Goal: Task Accomplishment & Management: Manage account settings

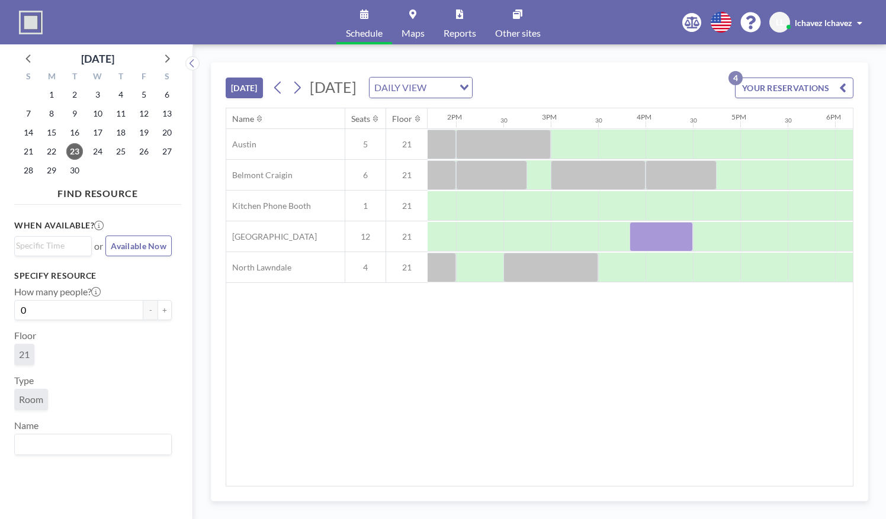
scroll to position [0, 1346]
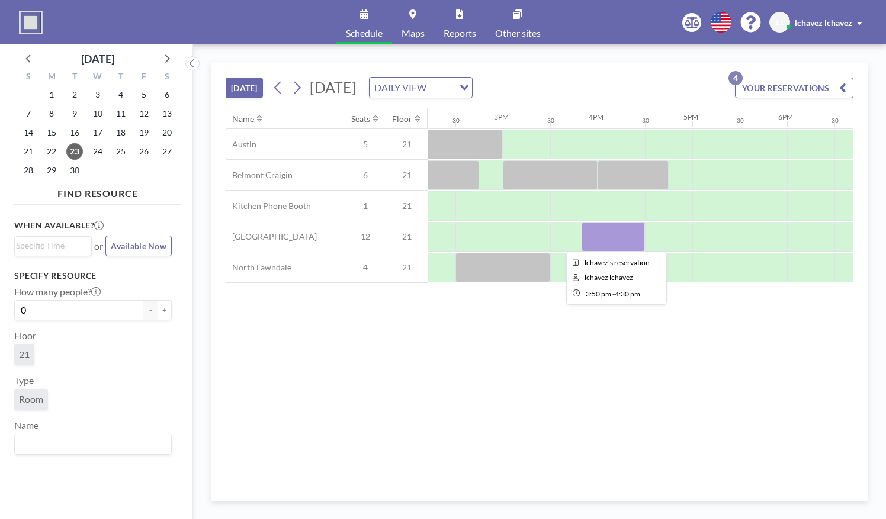
click at [616, 243] on div at bounding box center [613, 237] width 63 height 30
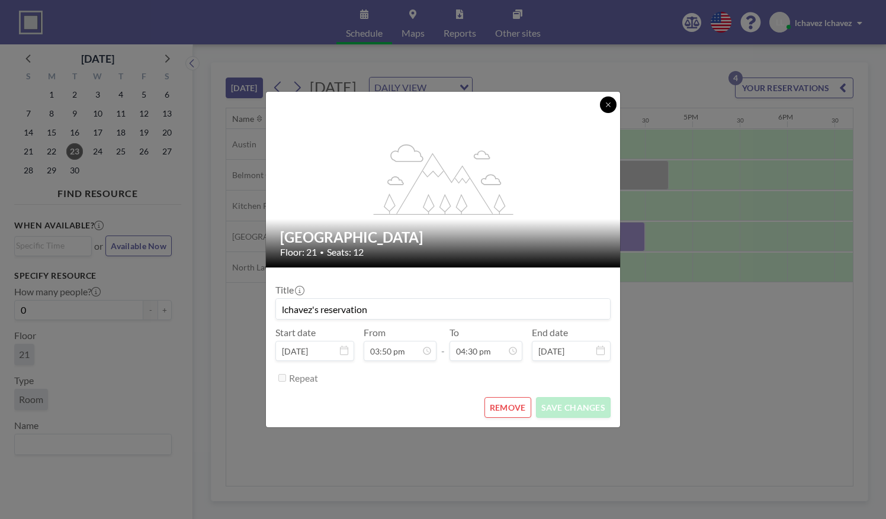
click at [607, 102] on icon at bounding box center [608, 104] width 7 height 7
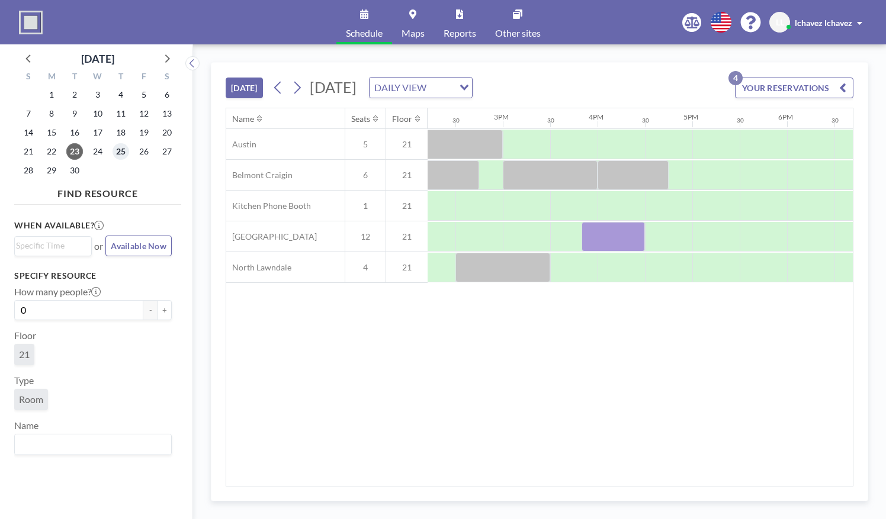
click at [124, 149] on span "25" at bounding box center [121, 151] width 17 height 17
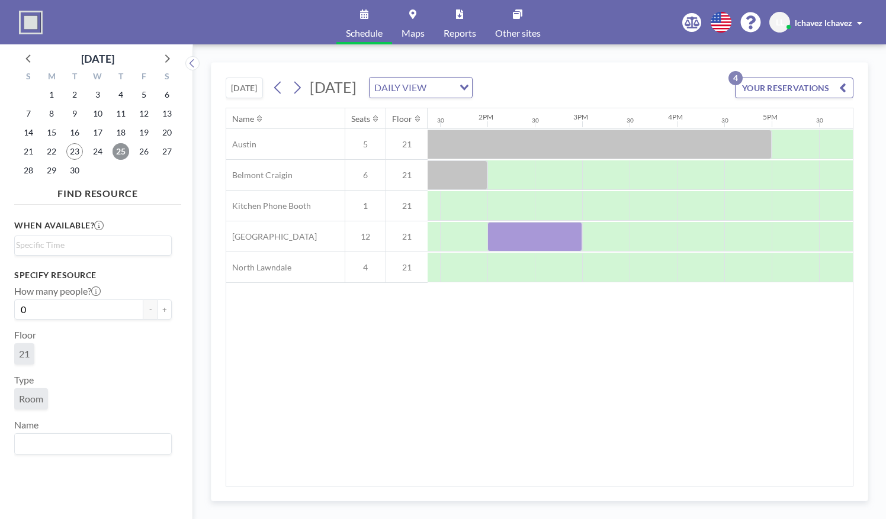
scroll to position [0, 1309]
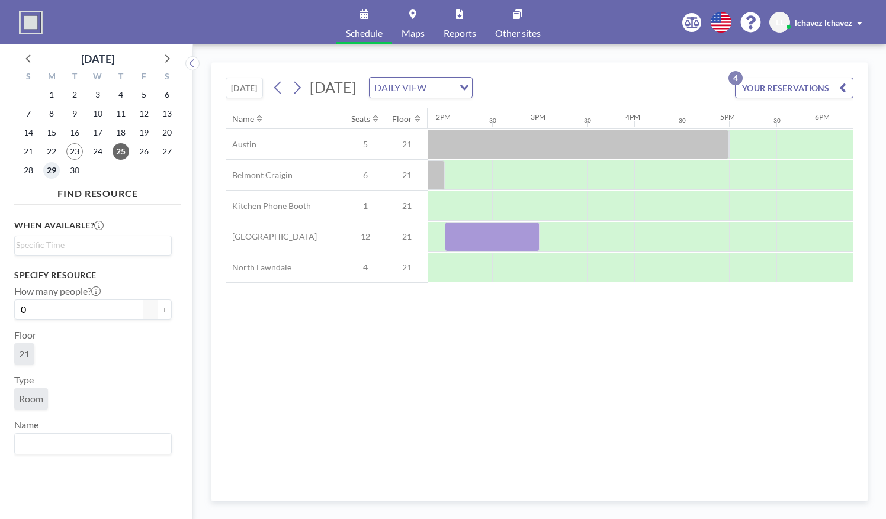
click at [51, 168] on span "29" at bounding box center [51, 170] width 17 height 17
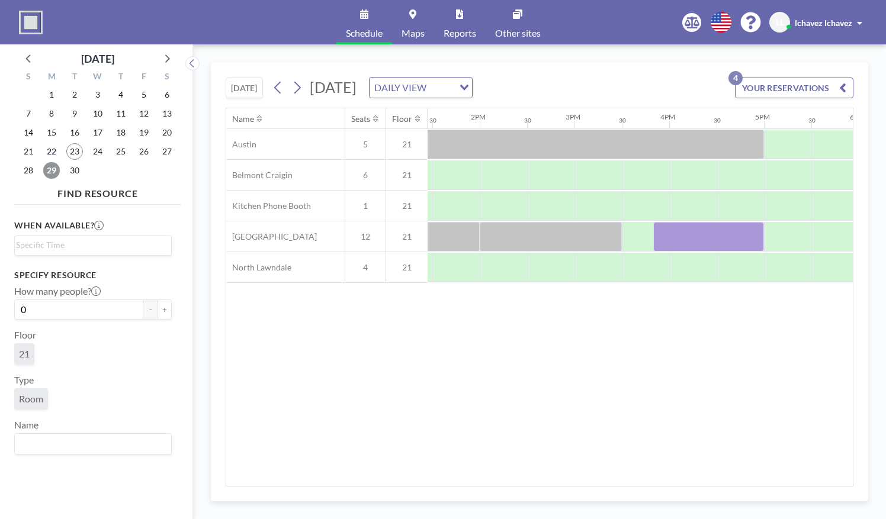
scroll to position [0, 1296]
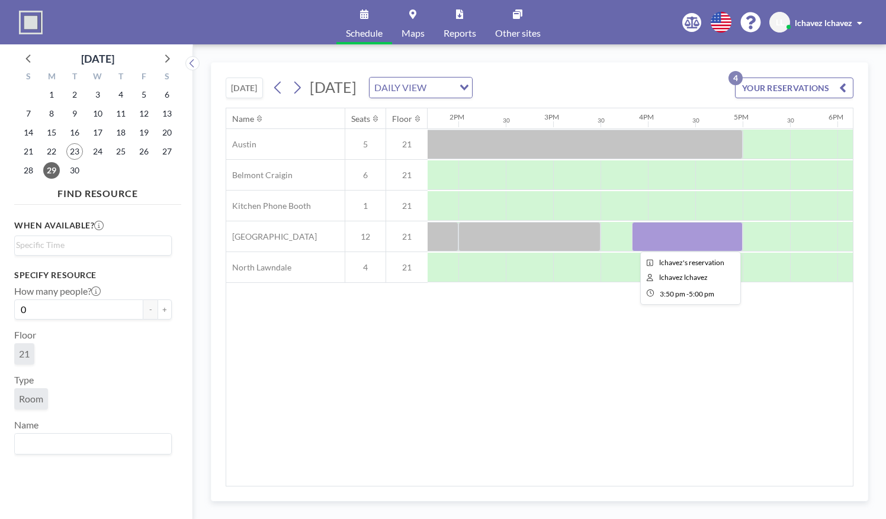
click at [695, 232] on div at bounding box center [687, 237] width 111 height 30
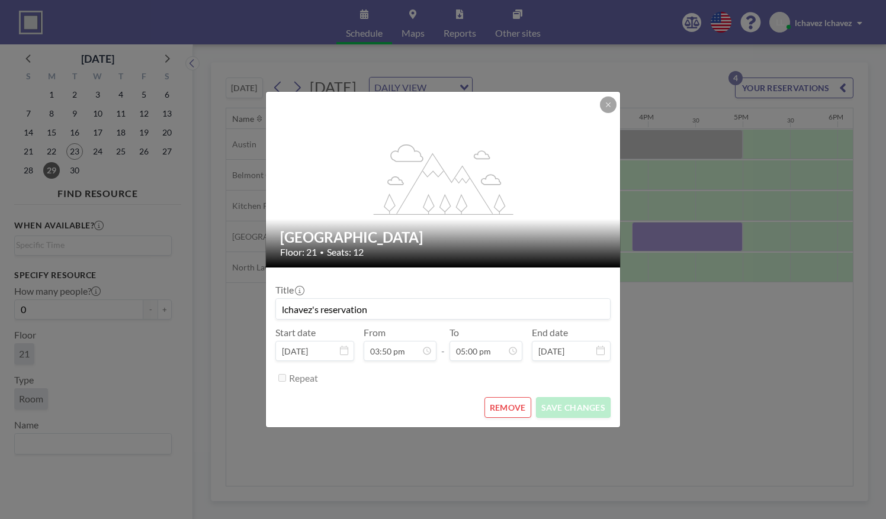
click at [513, 402] on button "REMOVE" at bounding box center [507, 407] width 47 height 21
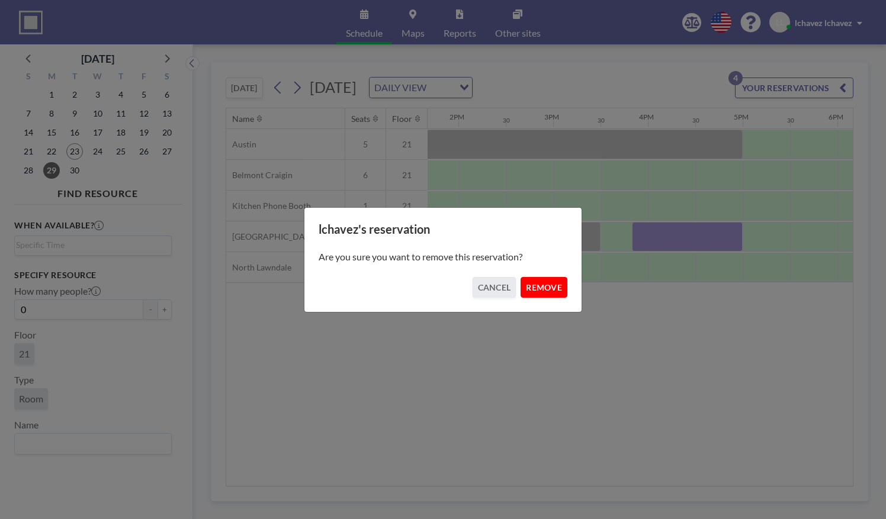
click at [538, 282] on button "REMOVE" at bounding box center [544, 287] width 47 height 21
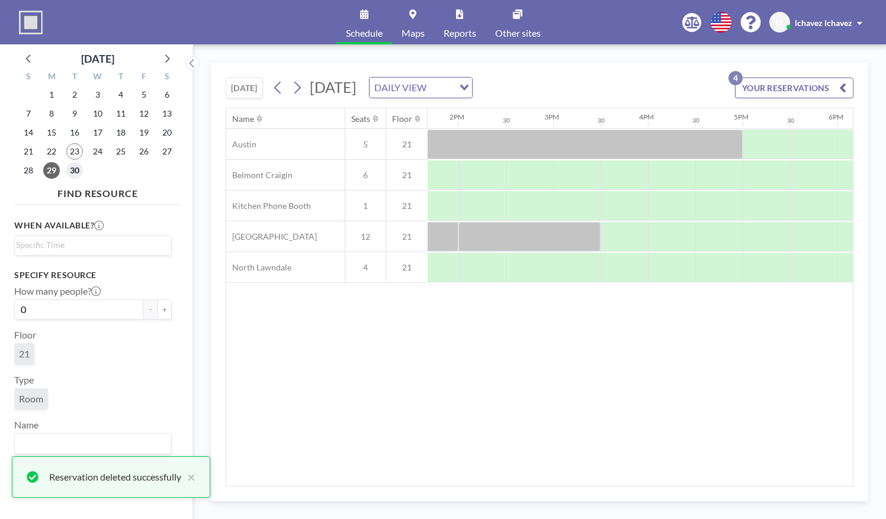
click at [70, 168] on span "30" at bounding box center [74, 170] width 17 height 17
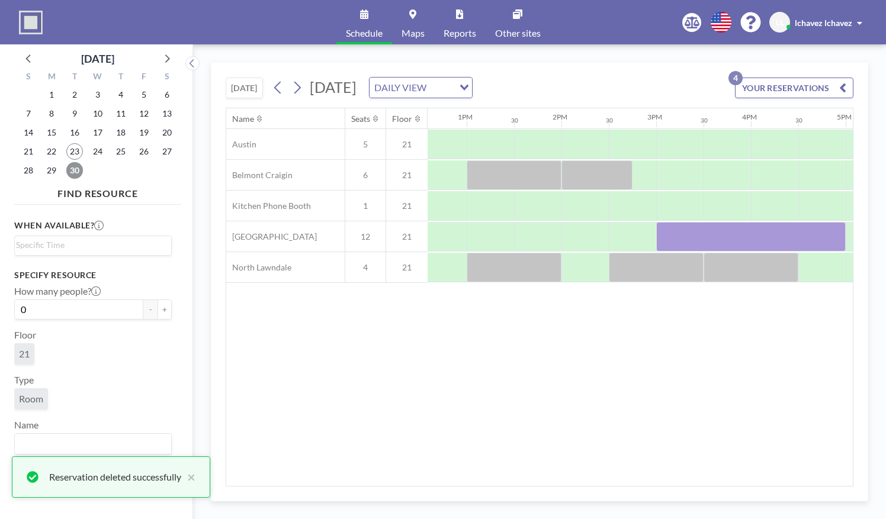
scroll to position [0, 1204]
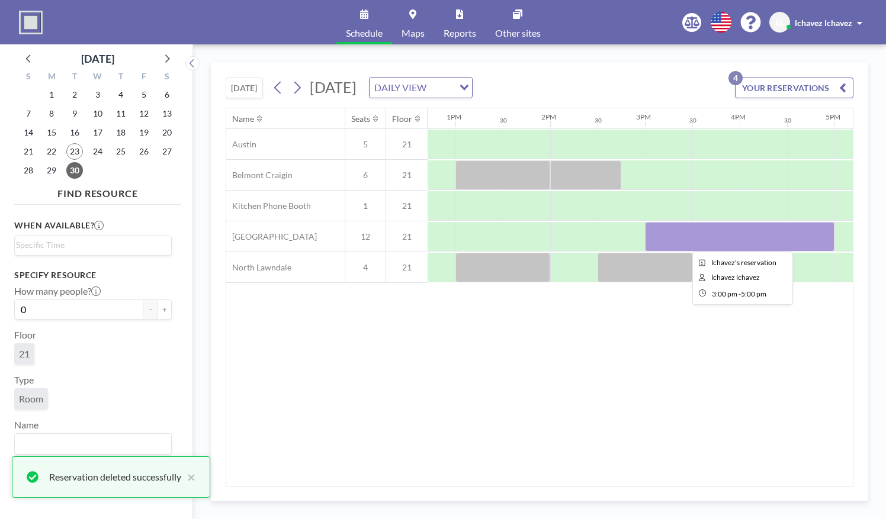
click at [753, 233] on div at bounding box center [740, 237] width 190 height 30
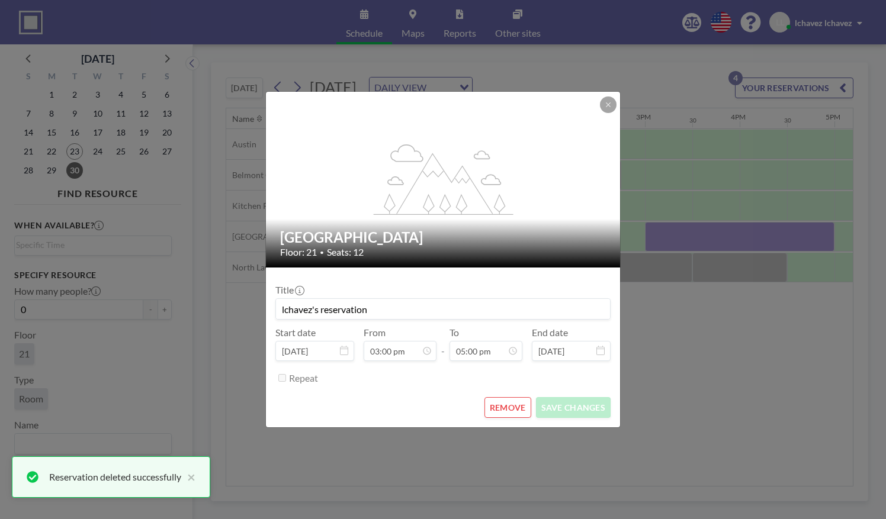
click at [502, 405] on button "REMOVE" at bounding box center [507, 407] width 47 height 21
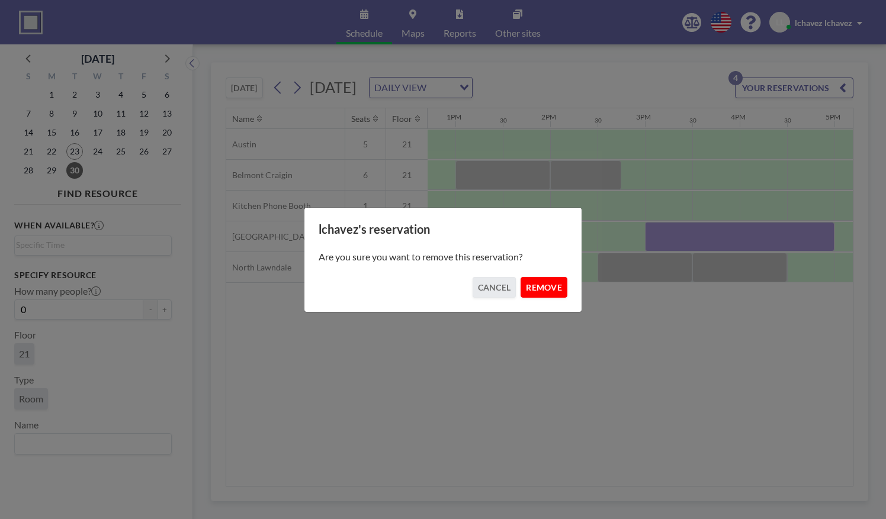
click at [542, 292] on button "REMOVE" at bounding box center [544, 287] width 47 height 21
